Goal: Task Accomplishment & Management: Use online tool/utility

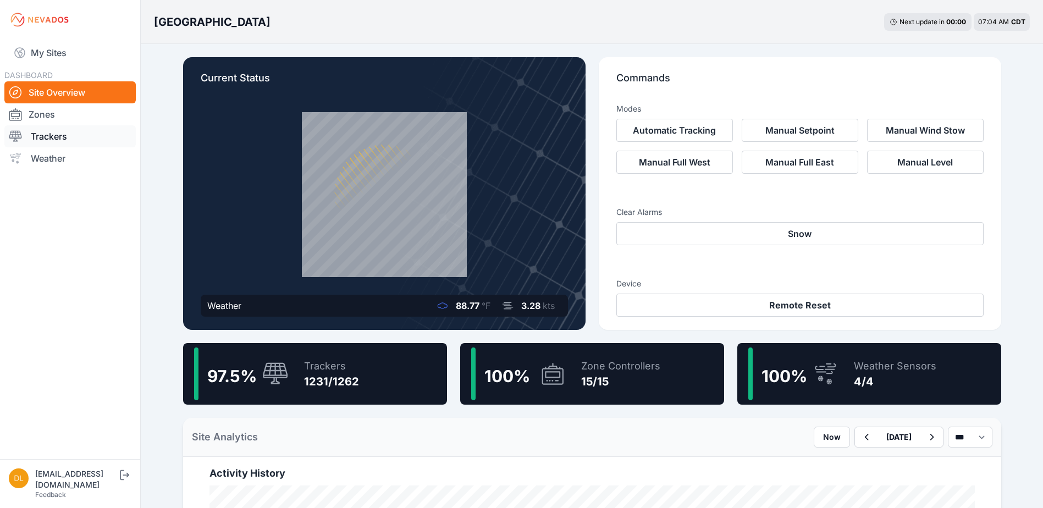
click at [65, 133] on link "Trackers" at bounding box center [69, 136] width 131 height 22
click at [67, 135] on link "Trackers" at bounding box center [69, 136] width 131 height 22
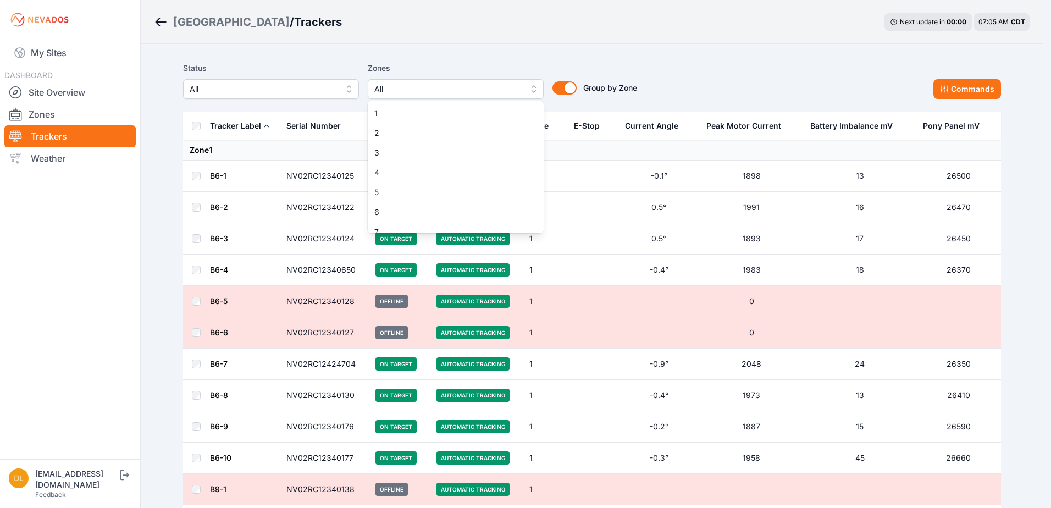
click at [406, 87] on span "All" at bounding box center [447, 88] width 147 height 13
click at [407, 112] on span "1" at bounding box center [449, 113] width 150 height 11
click at [409, 111] on span "1" at bounding box center [449, 113] width 150 height 11
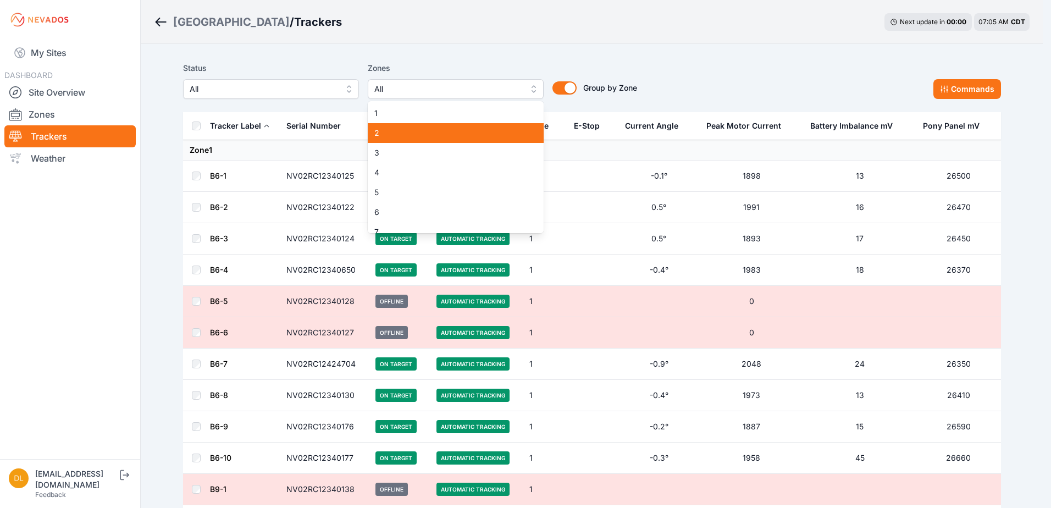
click at [403, 129] on span "2" at bounding box center [449, 133] width 150 height 11
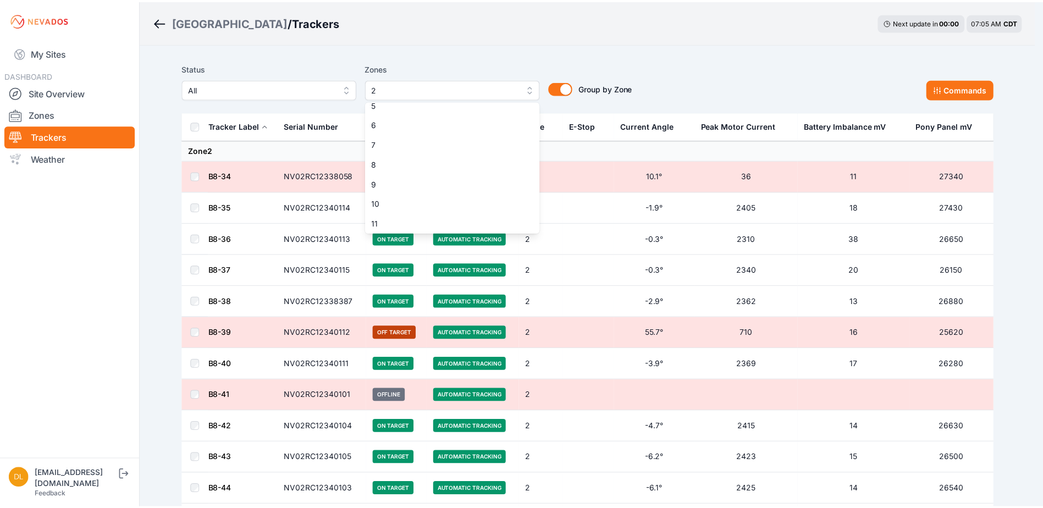
scroll to position [110, 0]
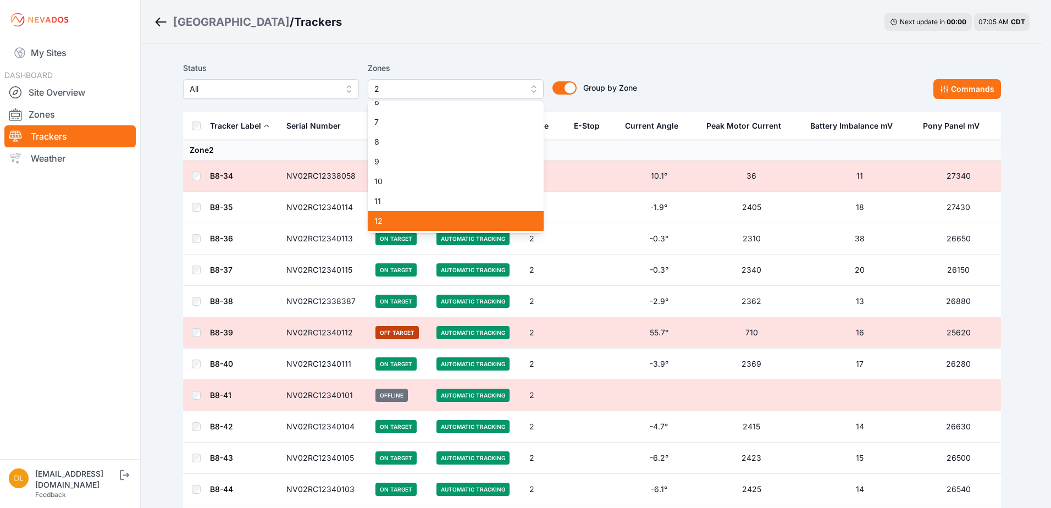
click at [494, 213] on div "12" at bounding box center [456, 221] width 176 height 20
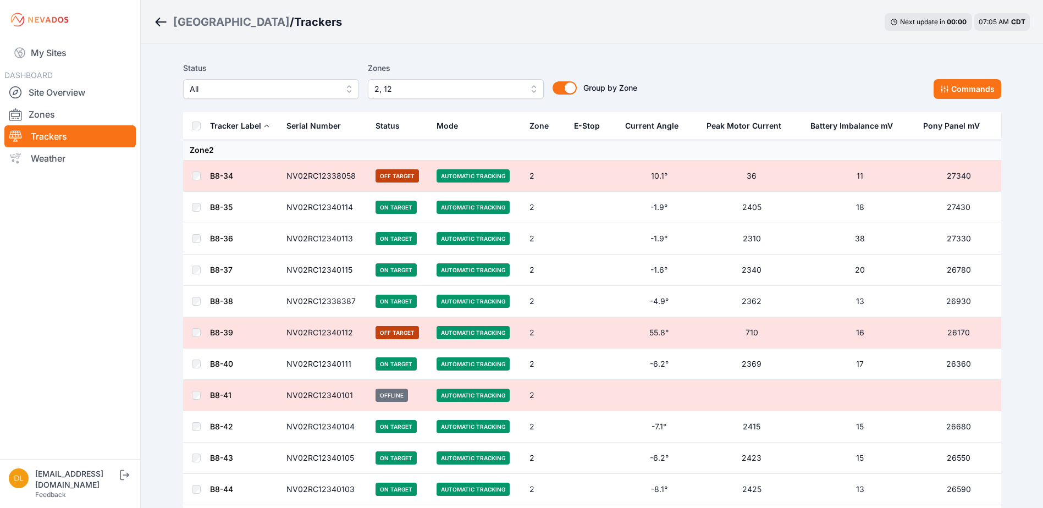
click at [966, 100] on div "Status All Zones 2, 12 Group by Zone Group by Zone Commands" at bounding box center [592, 84] width 818 height 55
click at [950, 83] on button "Commands" at bounding box center [968, 89] width 68 height 20
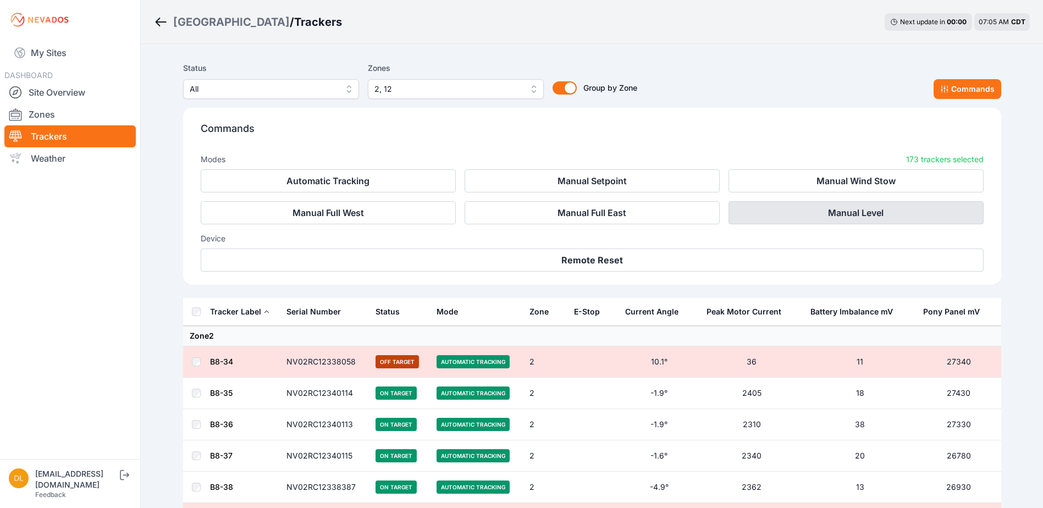
click at [783, 209] on button "Manual Level" at bounding box center [856, 212] width 255 height 23
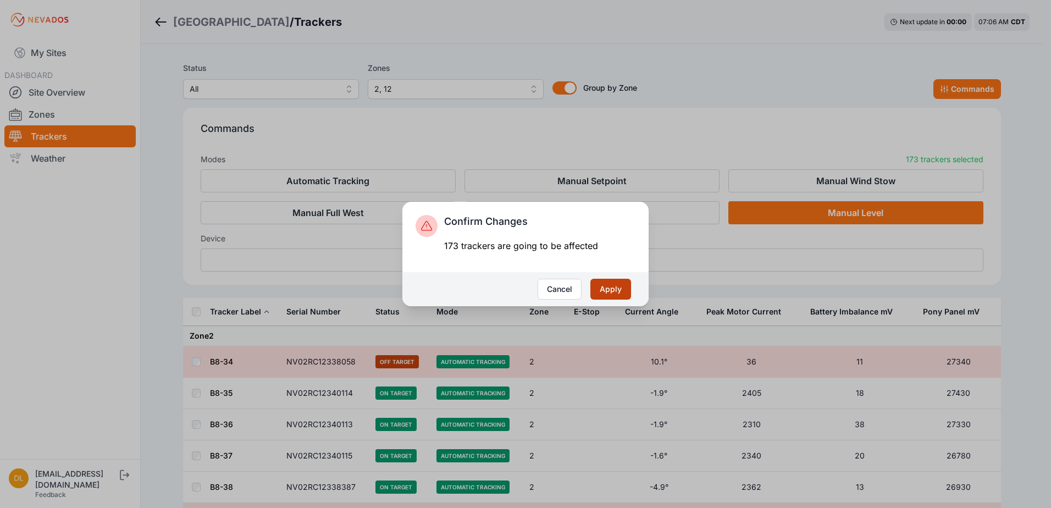
click at [605, 290] on button "Apply" at bounding box center [611, 289] width 41 height 21
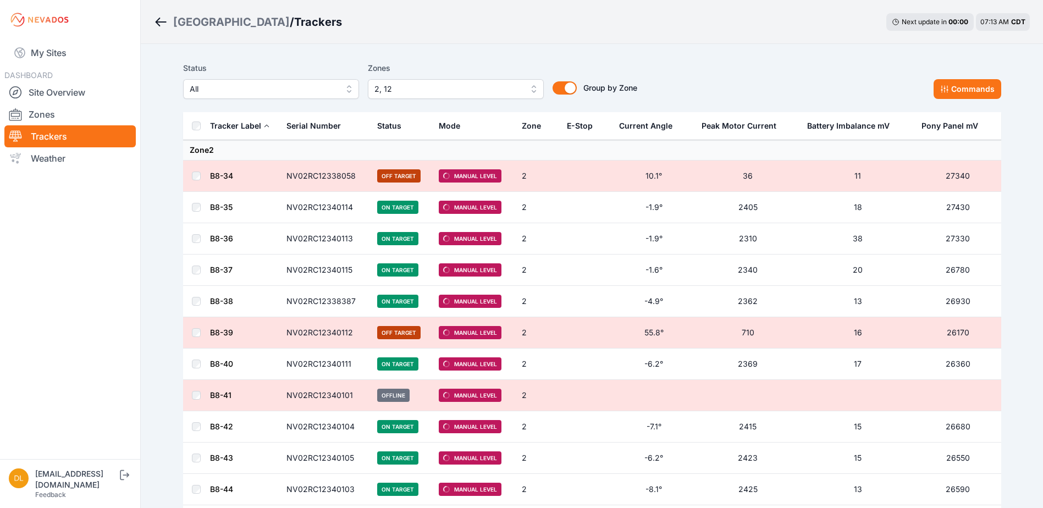
drag, startPoint x: 366, startPoint y: 319, endPoint x: 463, endPoint y: 349, distance: 101.6
click at [385, 319] on tr "B8-39 NV02RC12340112 Off Target Manual Level 2 55.8° 710 16 26170" at bounding box center [592, 332] width 818 height 31
click at [51, 317] on nav "My Sites DASHBOARD Site Overview Zones Trackers Weather" at bounding box center [70, 245] width 140 height 411
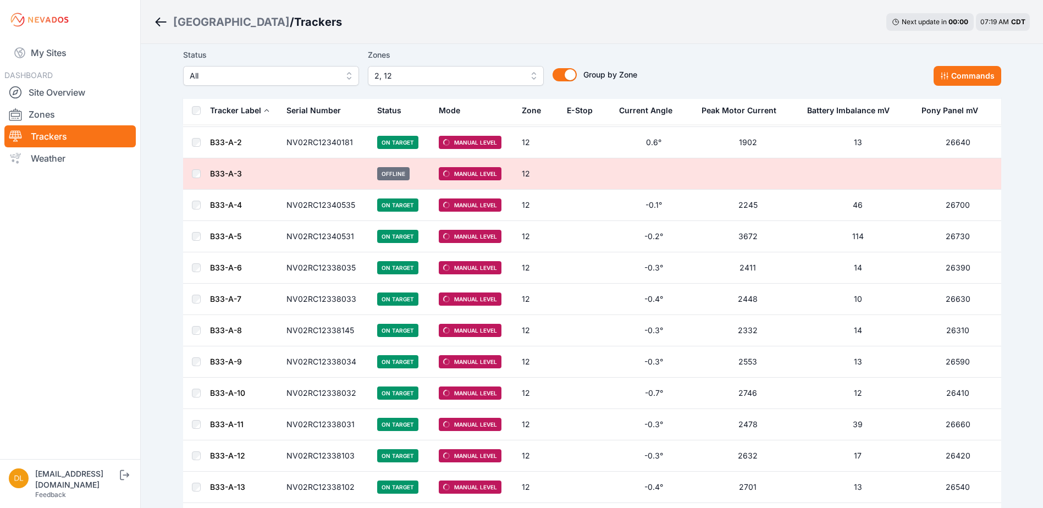
scroll to position [4344, 0]
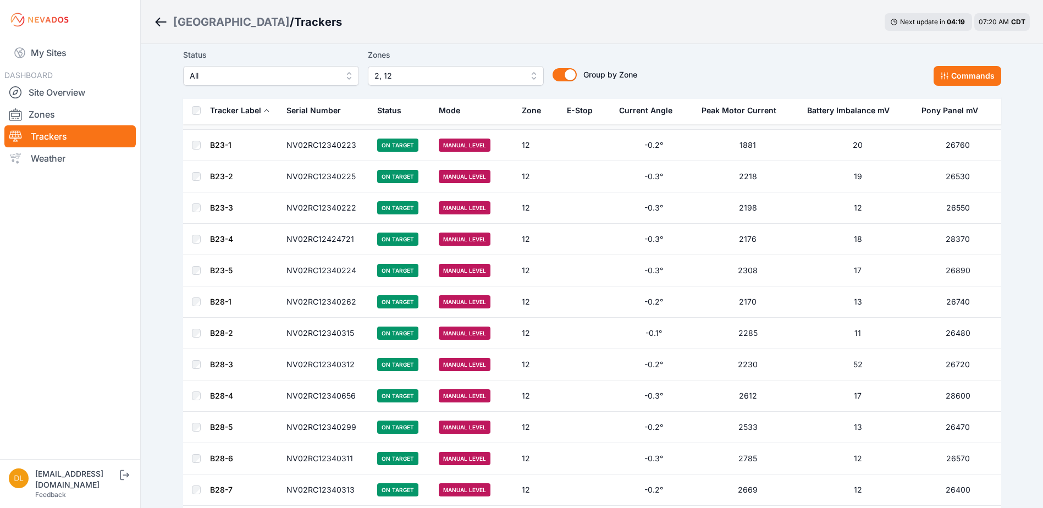
scroll to position [2676, 0]
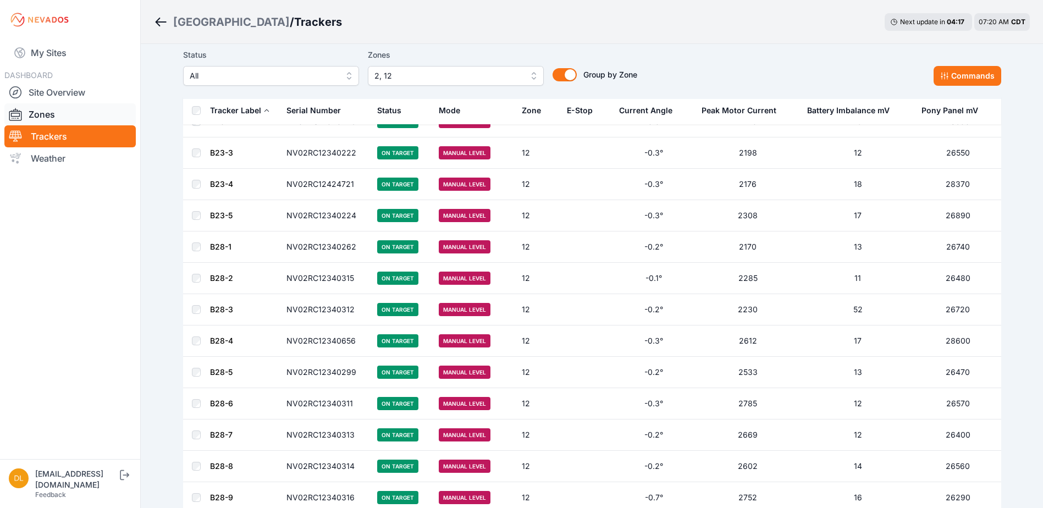
click at [39, 107] on link "Zones" at bounding box center [69, 114] width 131 height 22
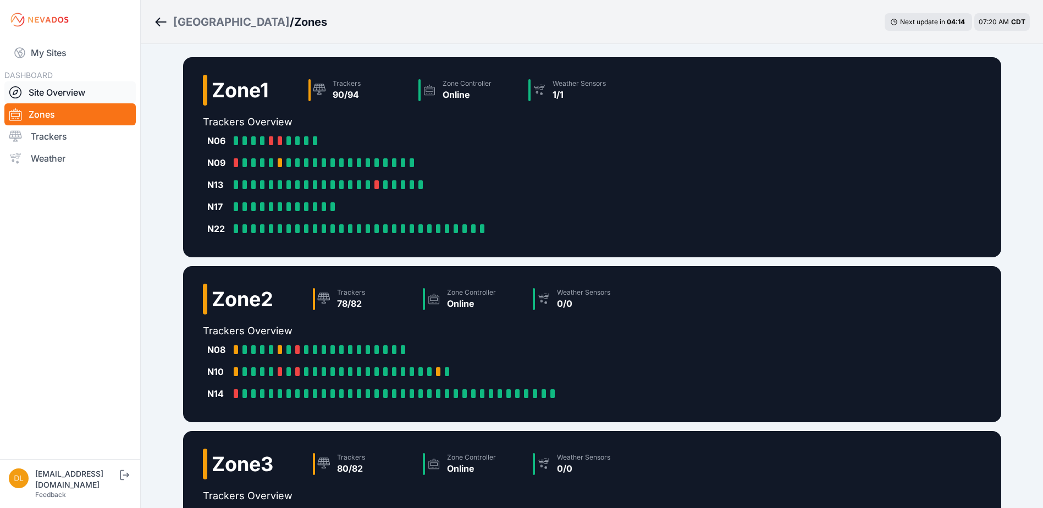
click at [64, 93] on link "Site Overview" at bounding box center [69, 92] width 131 height 22
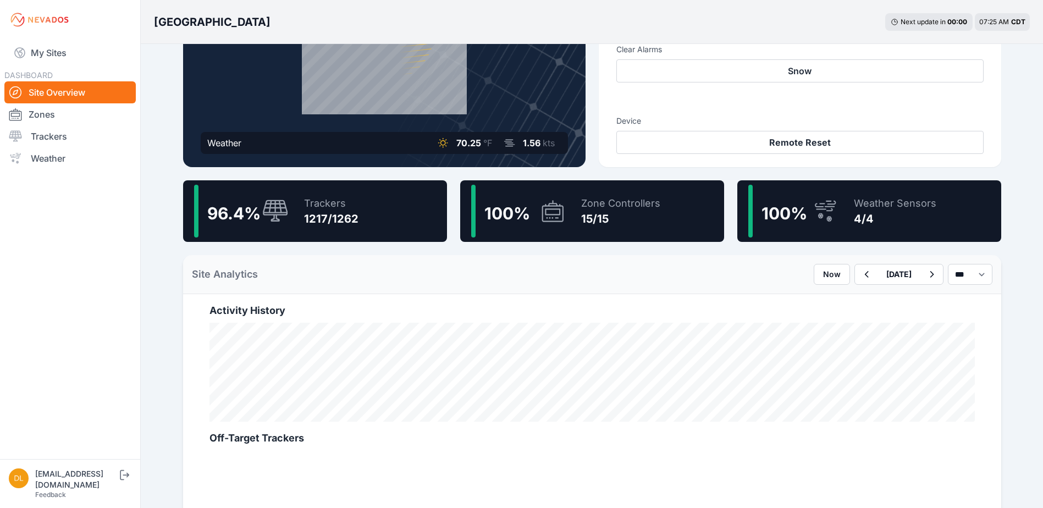
scroll to position [165, 0]
